Goal: Task Accomplishment & Management: Use online tool/utility

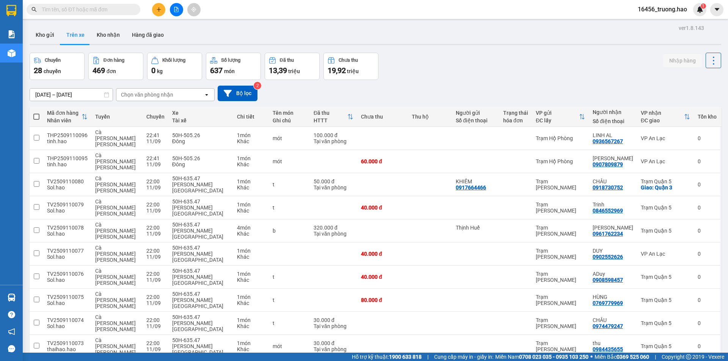
click at [683, 290] on span "100 / trang" at bounding box center [686, 293] width 27 height 8
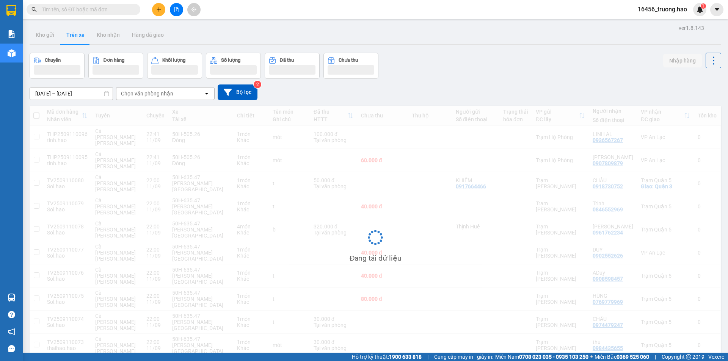
click at [210, 93] on div "open" at bounding box center [209, 94] width 11 height 12
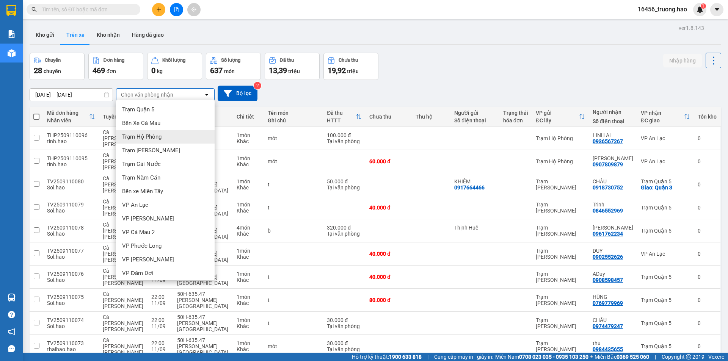
click at [165, 136] on div "Trạm Hộ Phòng" at bounding box center [165, 137] width 99 height 14
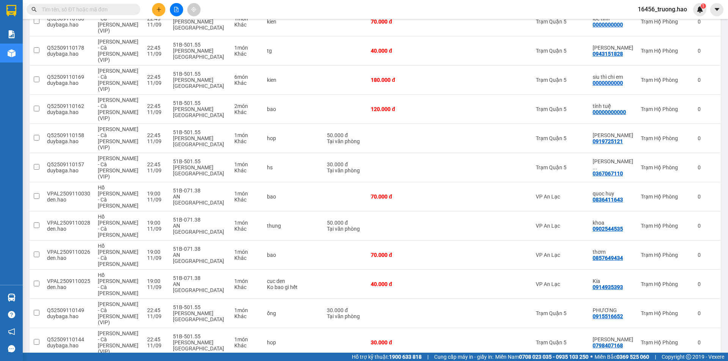
scroll to position [699, 0]
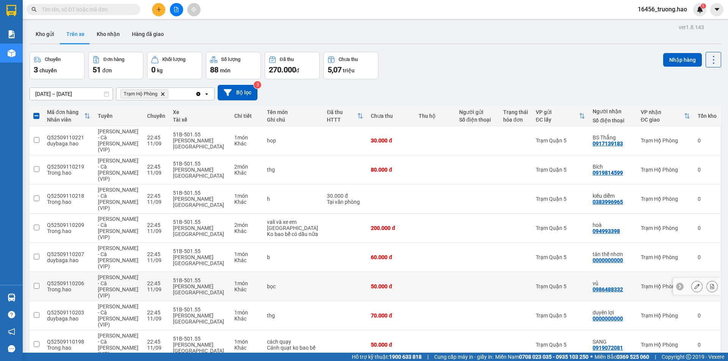
scroll to position [0, 0]
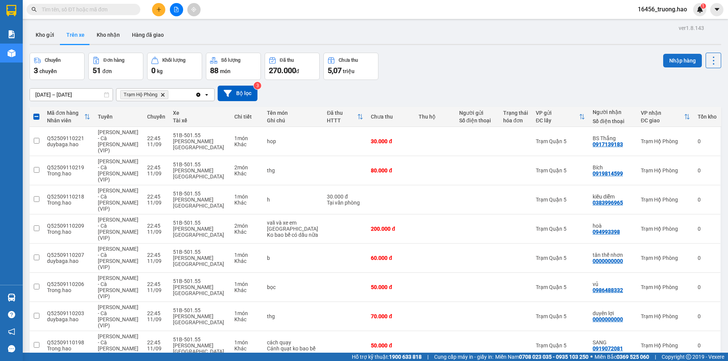
click at [674, 59] on button "Nhập hàng" at bounding box center [682, 61] width 39 height 14
checkbox input "false"
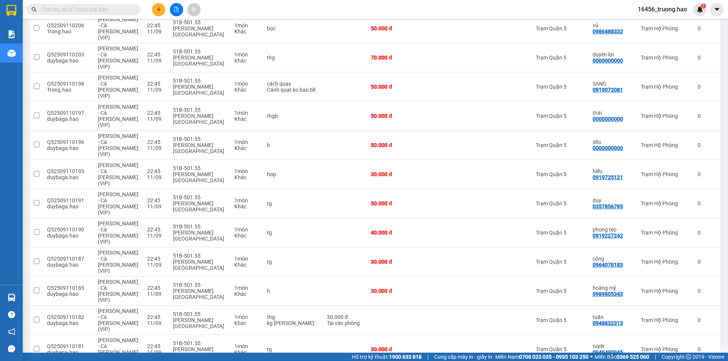
scroll to position [227, 0]
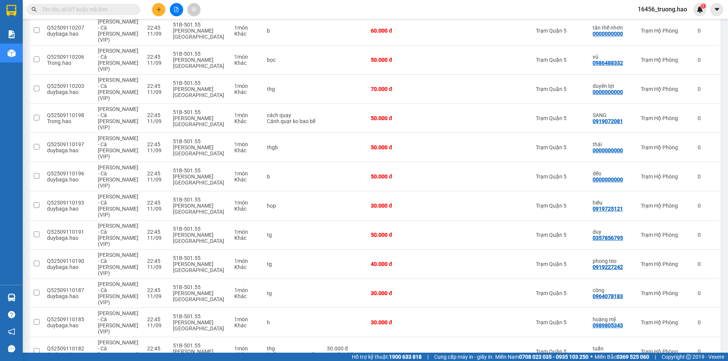
click at [106, 6] on input "text" at bounding box center [86, 9] width 89 height 8
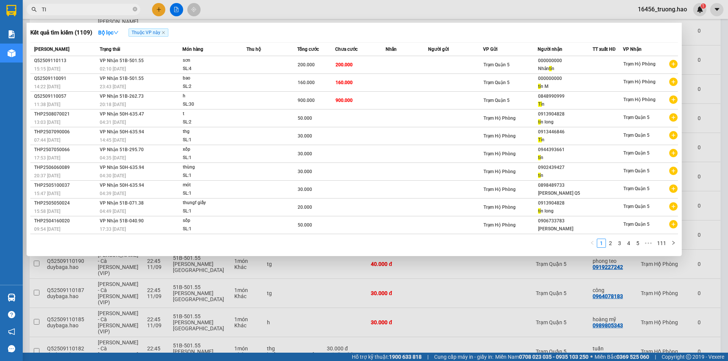
type input "T"
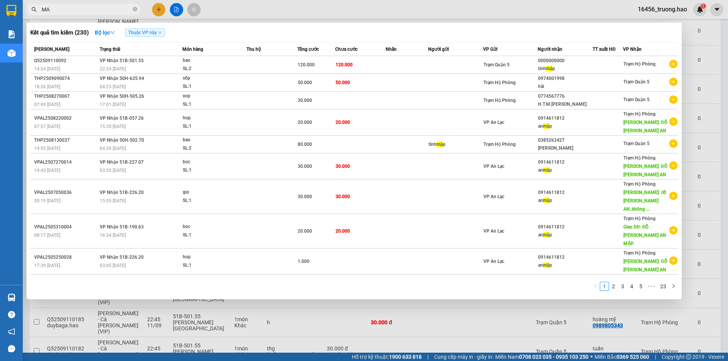
type input "M"
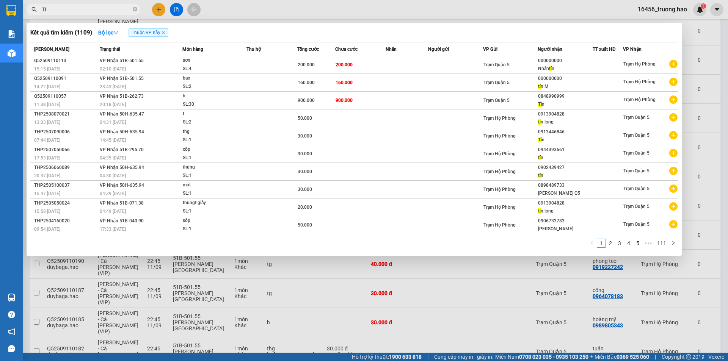
type input "T"
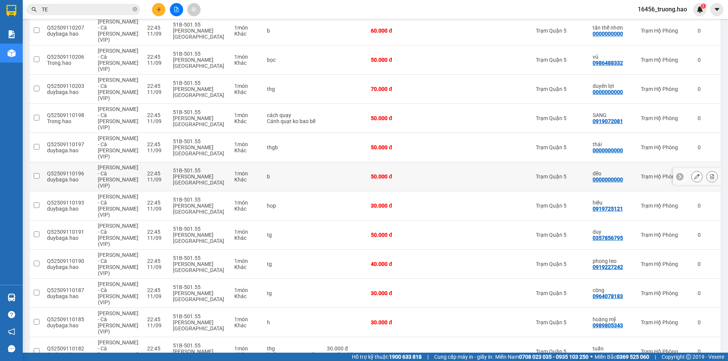
type input "T"
type input "M"
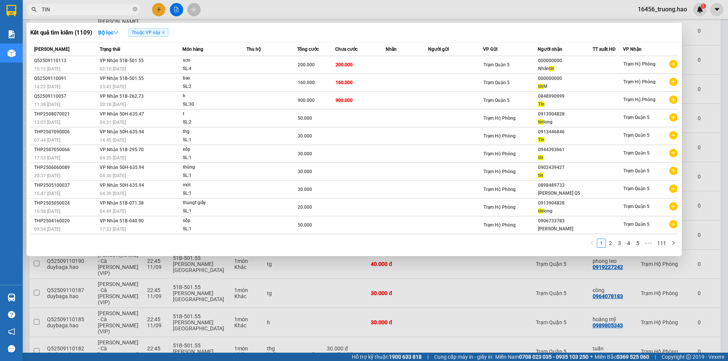
type input "TIN"
click at [138, 9] on span "TIN" at bounding box center [84, 9] width 114 height 11
click at [137, 9] on span "TIN" at bounding box center [84, 9] width 114 height 11
click at [136, 9] on icon "close-circle" at bounding box center [135, 9] width 5 height 5
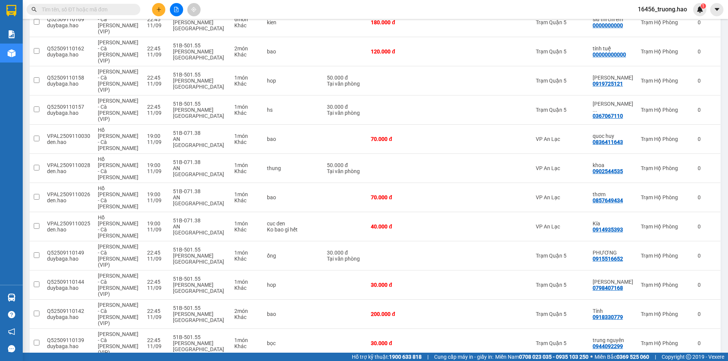
scroll to position [682, 0]
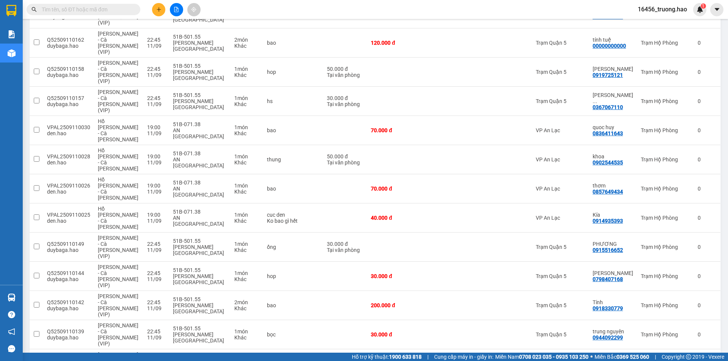
checkbox input "true"
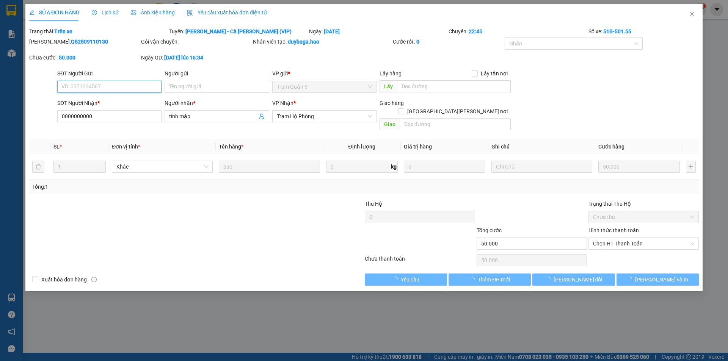
click at [163, 12] on span "Ảnh kiện hàng" at bounding box center [153, 12] width 44 height 6
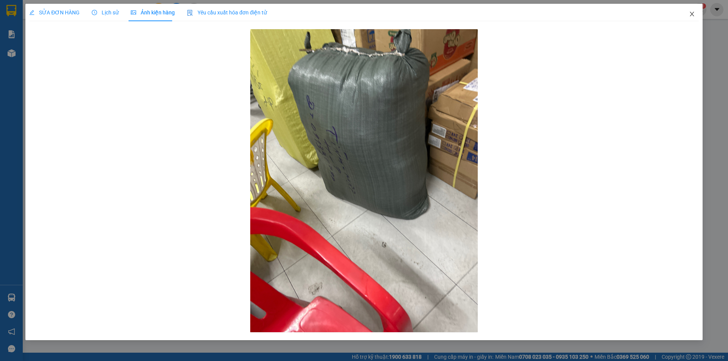
click at [694, 15] on icon "close" at bounding box center [692, 14] width 6 height 6
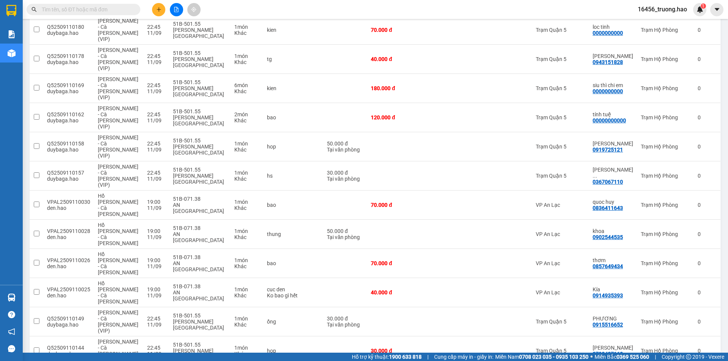
scroll to position [570, 0]
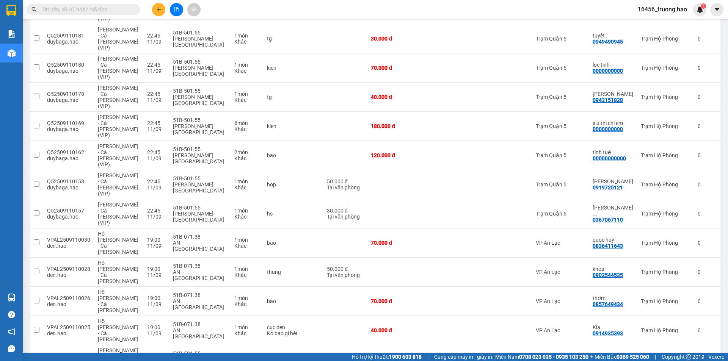
checkbox input "true"
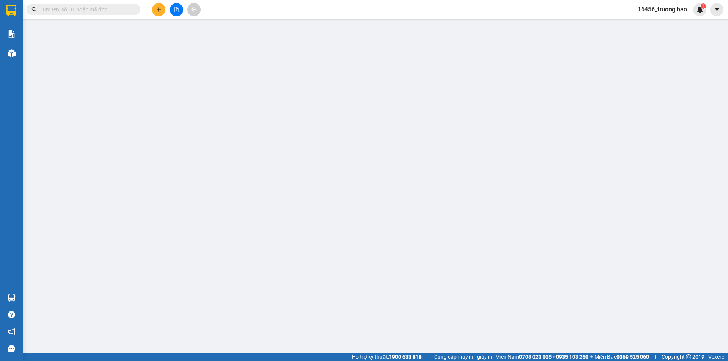
type input "0918330779"
type input "Tính"
type input "200.000"
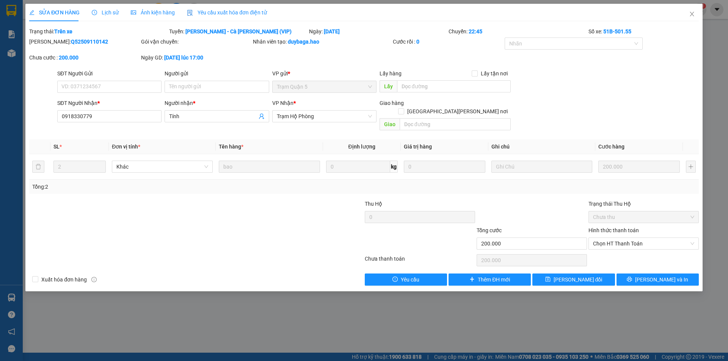
click at [164, 14] on span "Ảnh kiện hàng" at bounding box center [153, 12] width 44 height 6
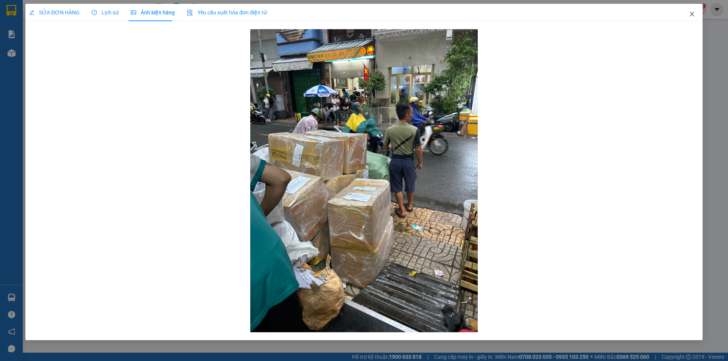
click at [694, 13] on icon "close" at bounding box center [692, 14] width 6 height 6
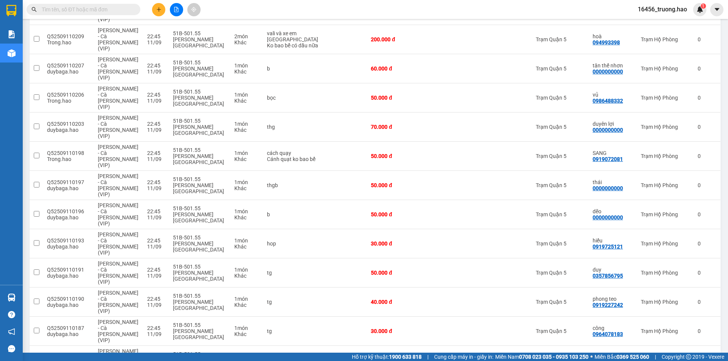
scroll to position [227, 0]
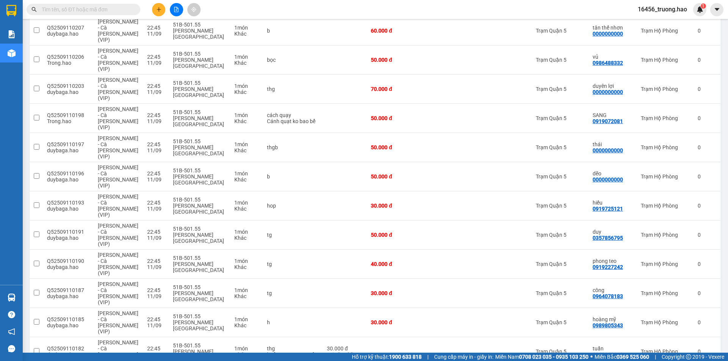
checkbox input "true"
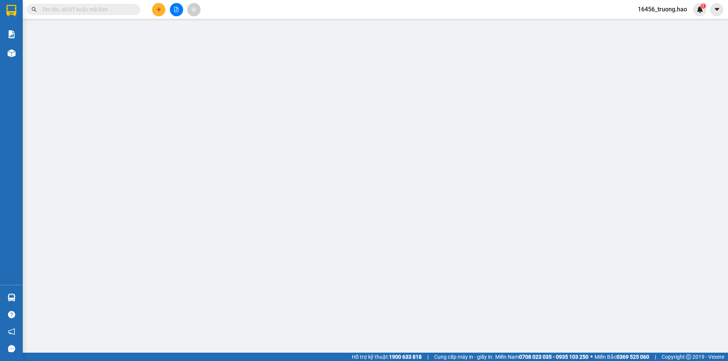
type input "00000000000"
type input "tính tuệ"
type input "120.000"
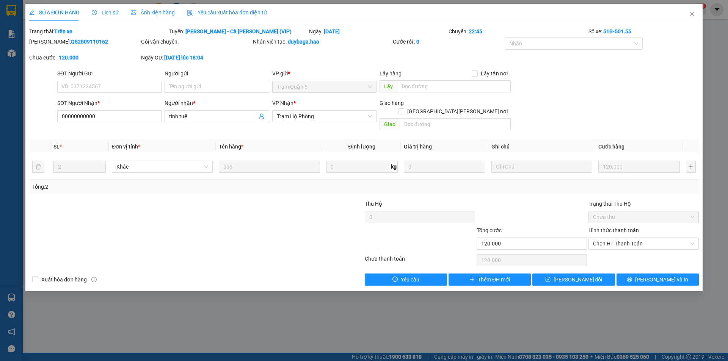
click at [157, 13] on span "Ảnh kiện hàng" at bounding box center [153, 12] width 44 height 6
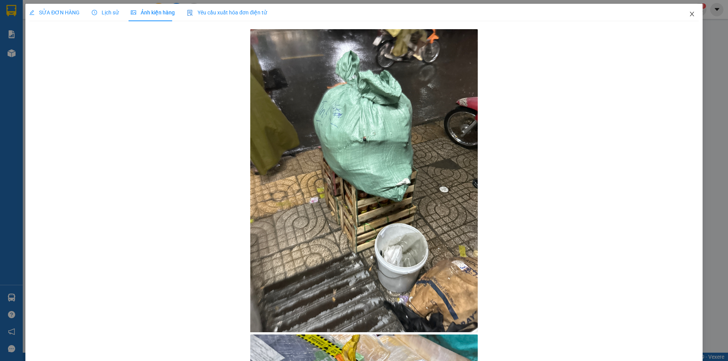
click at [689, 16] on icon "close" at bounding box center [691, 14] width 4 height 5
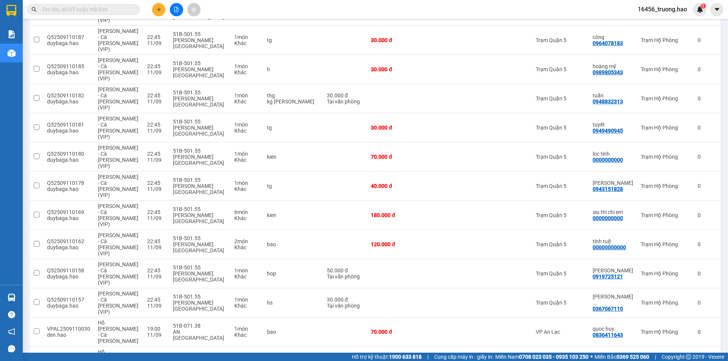
scroll to position [494, 0]
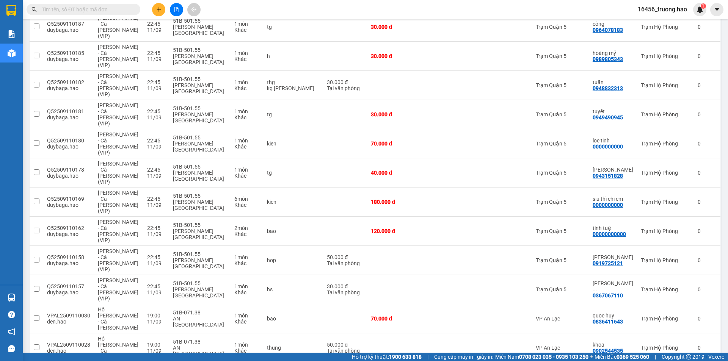
checkbox input "true"
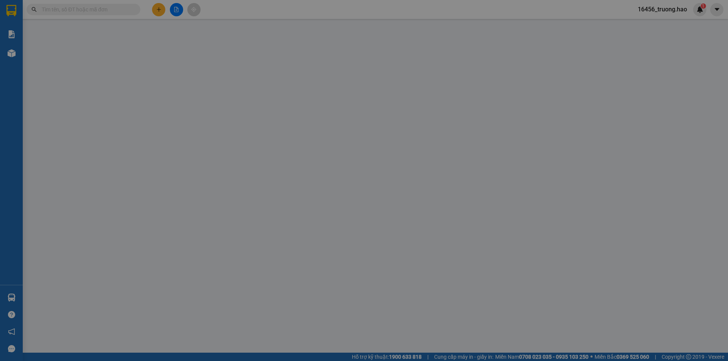
type input "0913347424"
type input "đại"
type input "770.000"
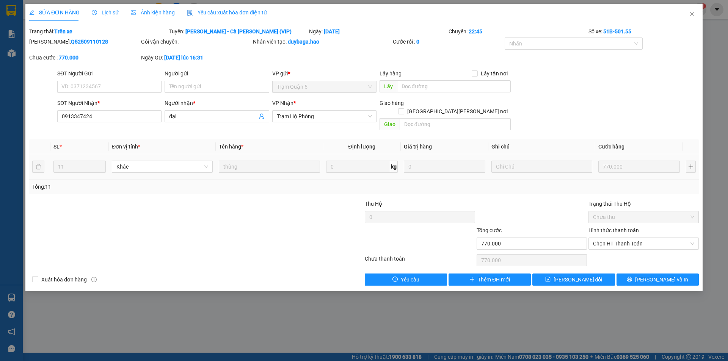
click at [155, 16] on span "Ảnh kiện hàng" at bounding box center [153, 12] width 44 height 6
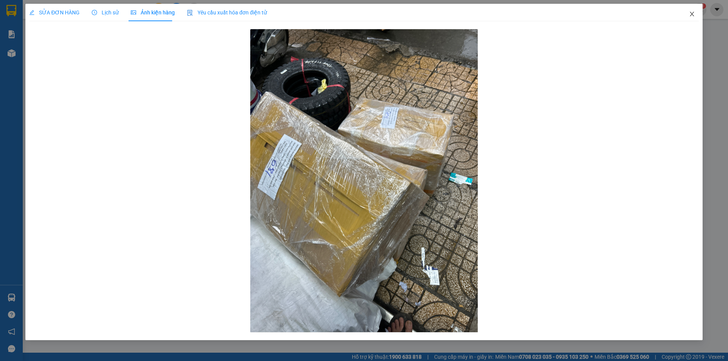
click at [691, 14] on icon "close" at bounding box center [692, 14] width 6 height 6
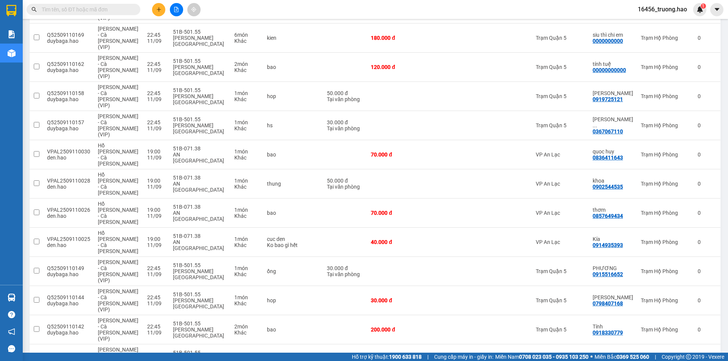
scroll to position [644, 0]
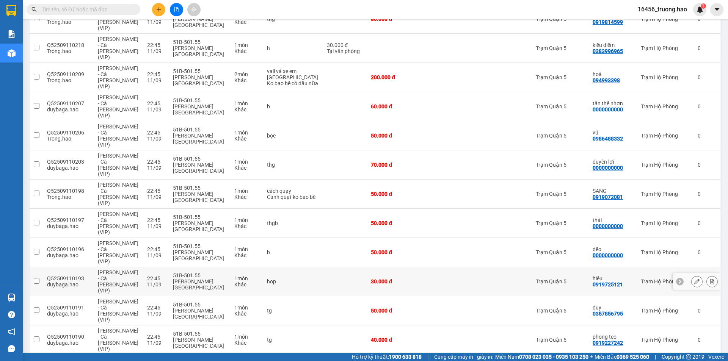
scroll to position [0, 0]
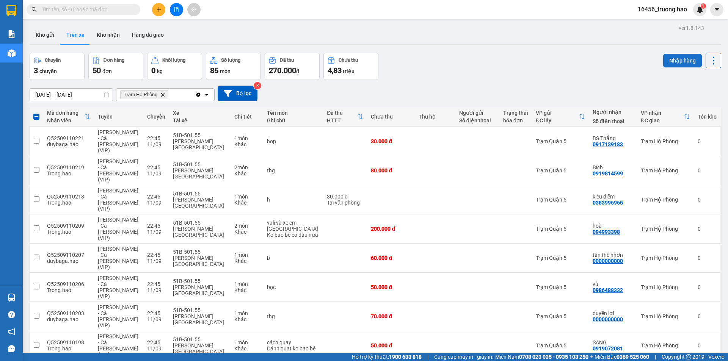
click at [672, 54] on button "Nhập hàng" at bounding box center [682, 61] width 39 height 14
checkbox input "false"
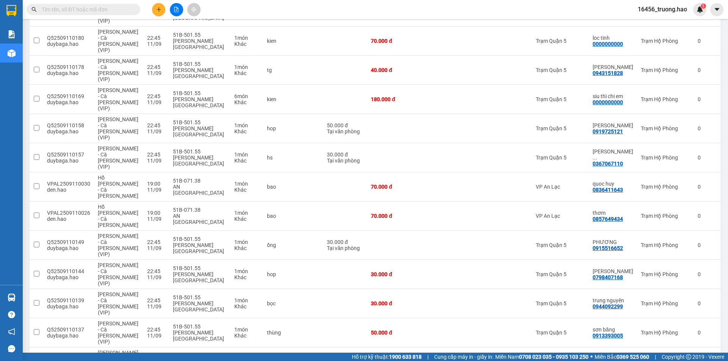
scroll to position [597, 0]
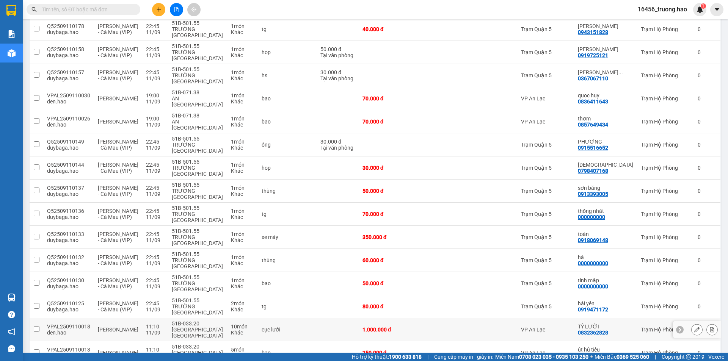
scroll to position [529, 0]
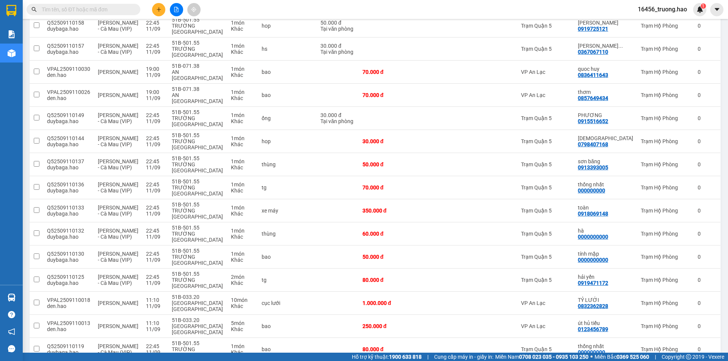
checkbox input "true"
click at [392, 323] on div "250.000 đ" at bounding box center [381, 326] width 38 height 6
checkbox input "true"
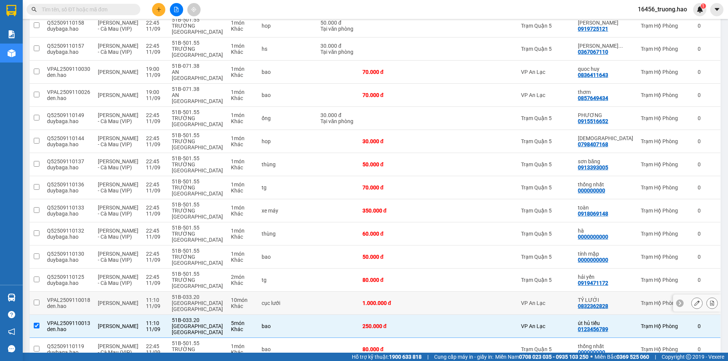
click at [401, 292] on td "1.000.000 đ" at bounding box center [382, 303] width 46 height 23
checkbox input "true"
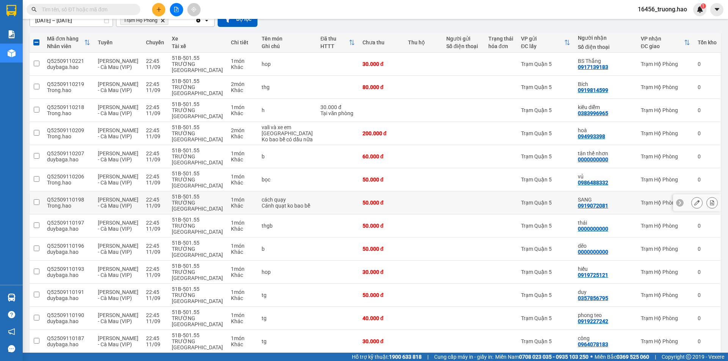
scroll to position [74, 0]
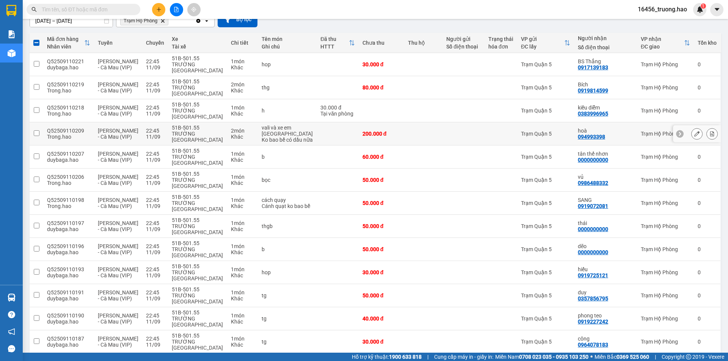
click at [412, 122] on td at bounding box center [423, 133] width 38 height 23
checkbox input "true"
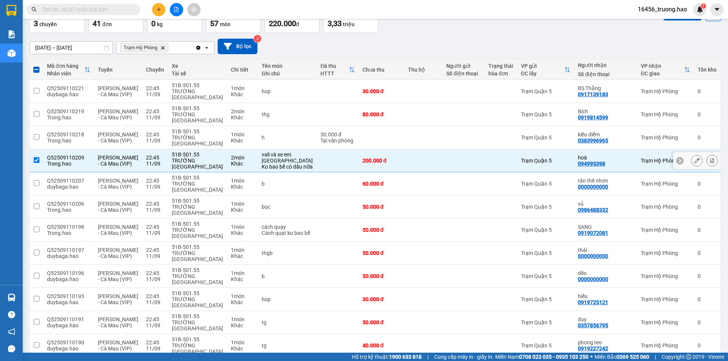
scroll to position [0, 0]
